Goal: Information Seeking & Learning: Learn about a topic

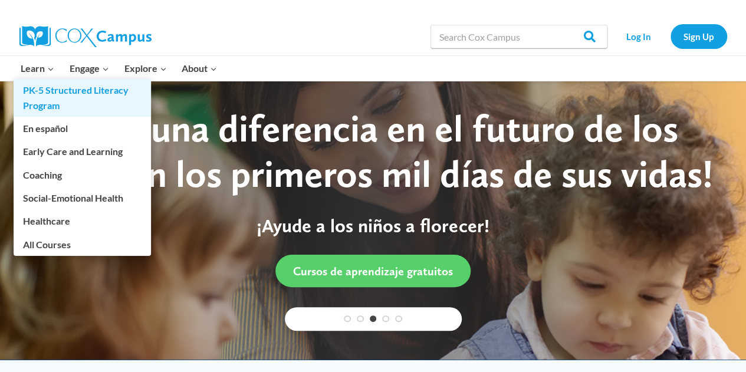
click at [97, 99] on link "PK-5 Structured Literacy Program" at bounding box center [82, 98] width 137 height 38
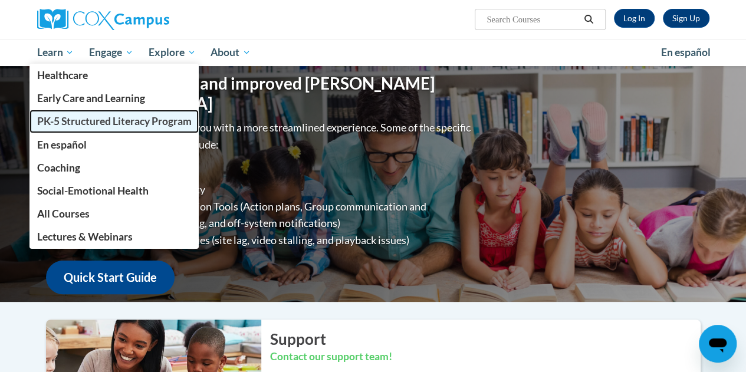
click at [71, 117] on span "PK-5 Structured Literacy Program" at bounding box center [114, 121] width 155 height 12
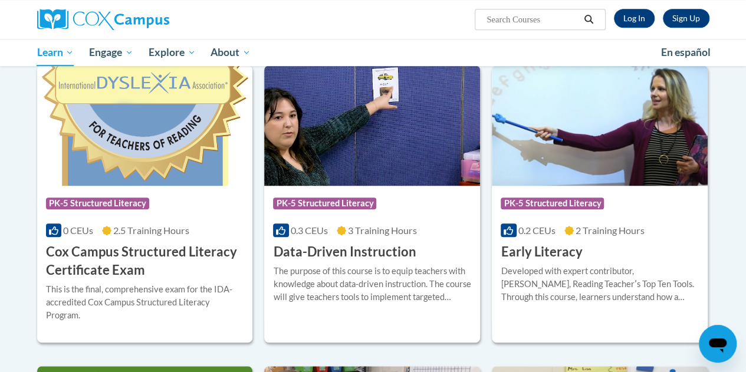
scroll to position [385, 0]
